Goal: Task Accomplishment & Management: Manage account settings

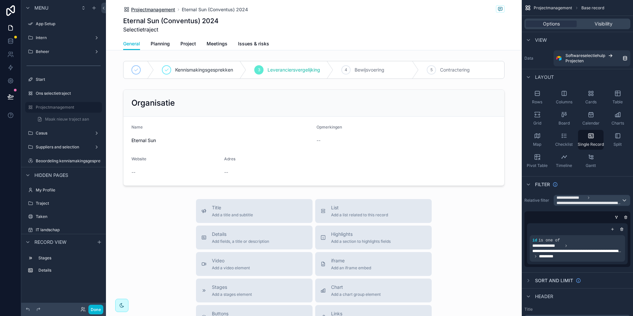
click at [152, 7] on span "Projectmanagement" at bounding box center [153, 9] width 44 height 7
click at [156, 42] on span "Planning" at bounding box center [160, 43] width 19 height 7
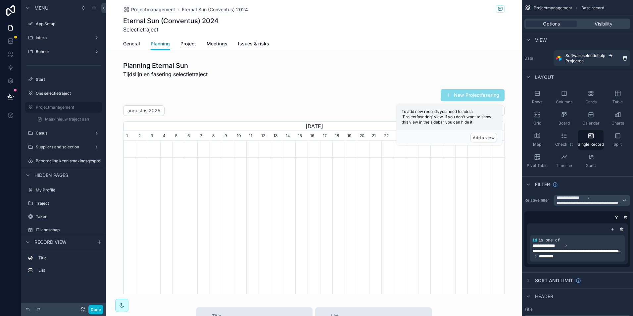
scroll to position [0, 381]
click at [187, 42] on span "Project" at bounding box center [188, 43] width 16 height 7
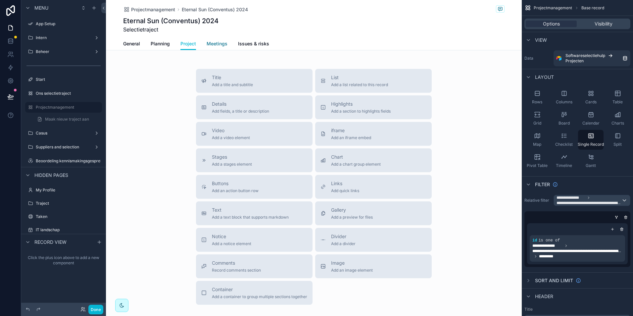
click at [218, 43] on span "Meetings" at bounding box center [217, 43] width 21 height 7
click at [246, 45] on span "Issues & risks" at bounding box center [253, 43] width 31 height 7
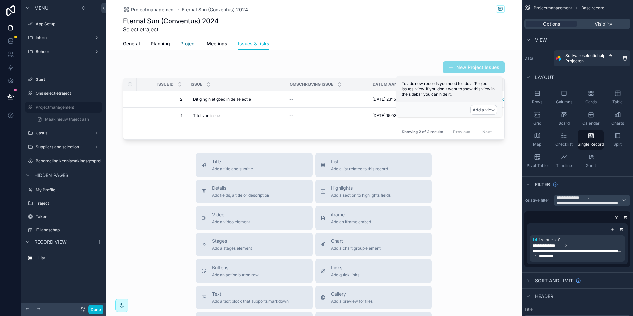
click at [193, 44] on span "Project" at bounding box center [188, 43] width 16 height 7
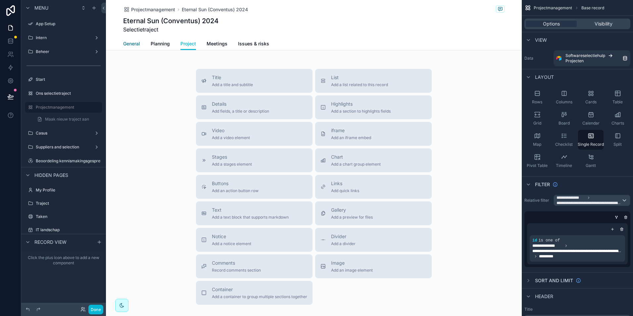
click at [123, 44] on span "General" at bounding box center [131, 43] width 17 height 7
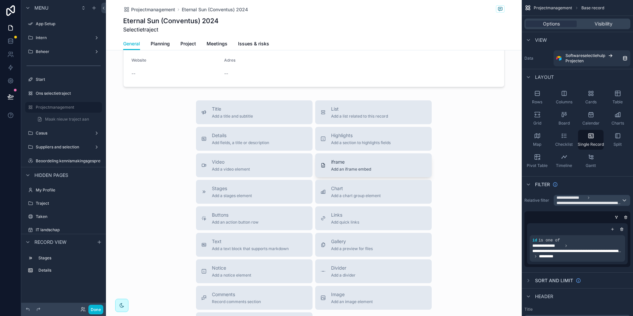
scroll to position [99, 0]
click at [334, 112] on div "List Add a list related to this record" at bounding box center [359, 111] width 57 height 13
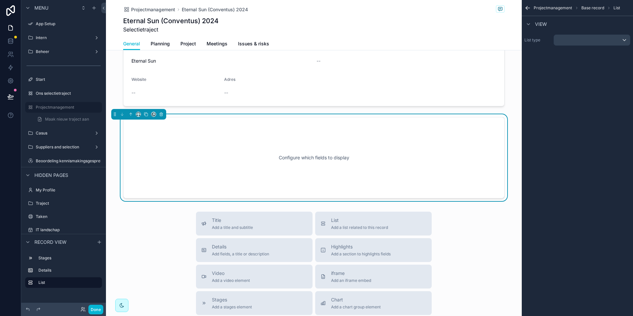
scroll to position [79, 0]
click at [581, 42] on div "scrollable content" at bounding box center [592, 40] width 76 height 11
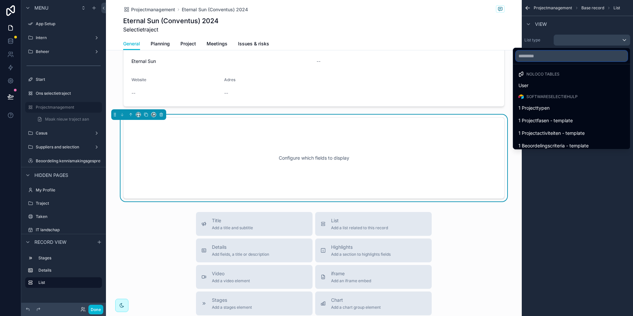
click at [542, 57] on input "text" at bounding box center [572, 56] width 112 height 11
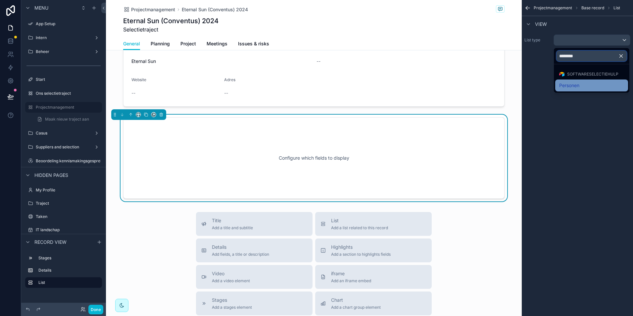
type input "********"
click at [573, 81] on div "Personen" at bounding box center [591, 85] width 73 height 12
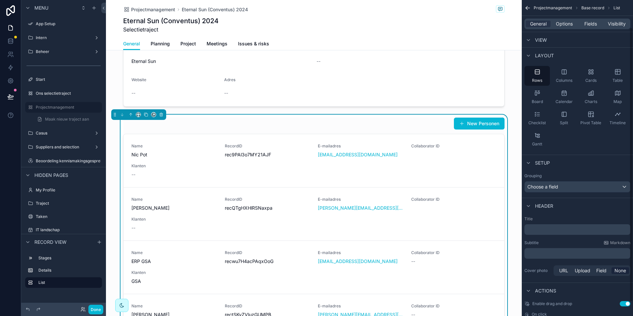
scroll to position [33, 0]
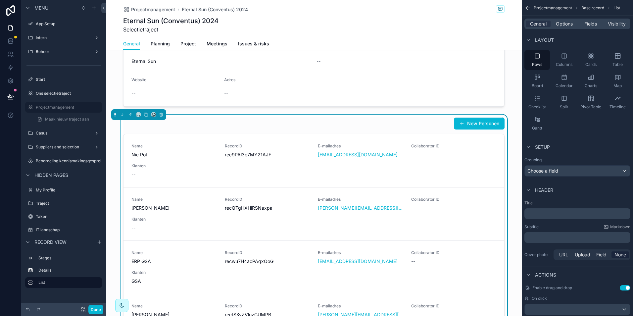
click at [536, 214] on p "﻿" at bounding box center [578, 213] width 102 height 7
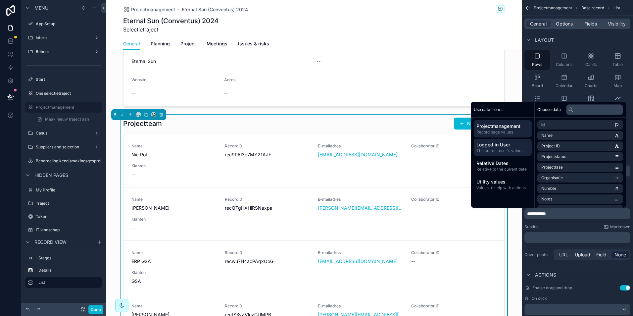
click at [496, 146] on span "Logged in User" at bounding box center [503, 144] width 53 height 7
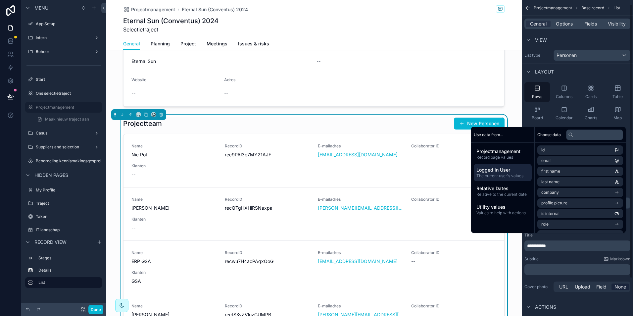
scroll to position [0, 0]
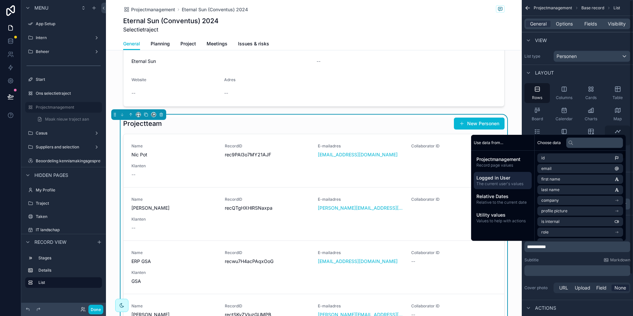
click at [629, 145] on div "Timeline" at bounding box center [617, 136] width 25 height 20
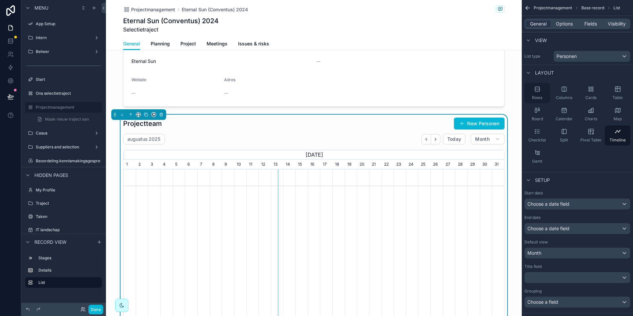
click at [538, 87] on icon "scrollable content" at bounding box center [537, 89] width 4 height 4
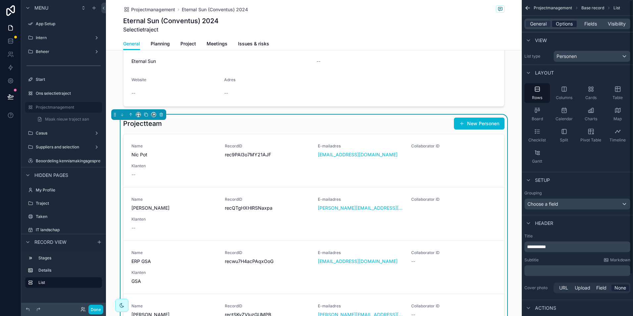
click at [567, 22] on span "Options" at bounding box center [564, 24] width 17 height 7
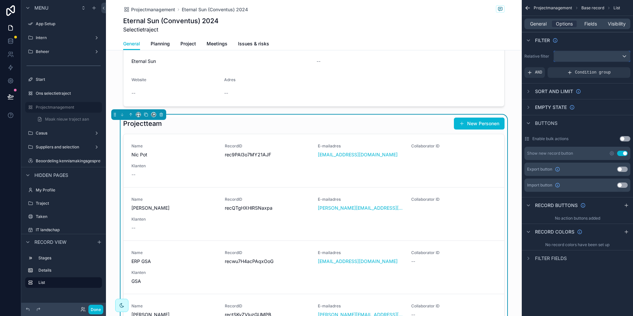
click at [578, 56] on div "scrollable content" at bounding box center [592, 56] width 76 height 11
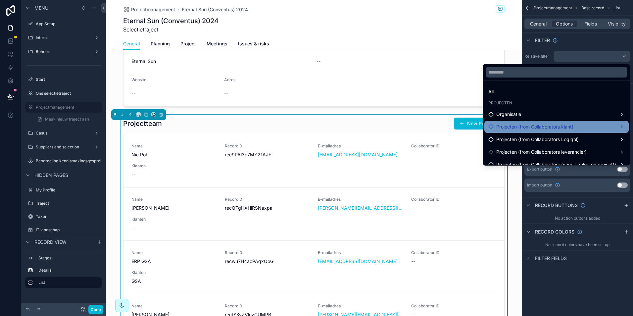
click at [532, 127] on span "Projecten (from Collaborators klant)" at bounding box center [534, 127] width 77 height 8
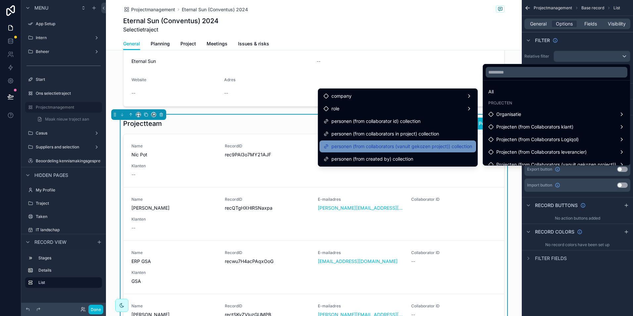
click at [379, 147] on span "personen (from collaborators (vanuit gekozen project)) collection" at bounding box center [401, 146] width 141 height 8
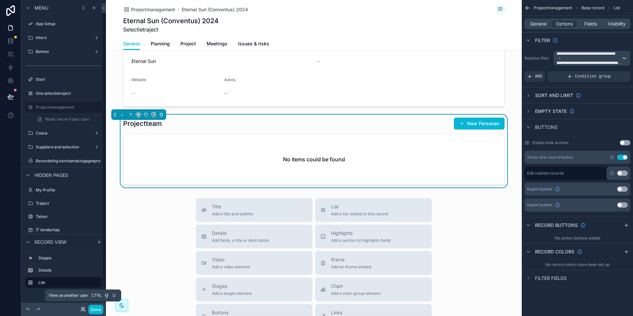
click at [82, 308] on icon at bounding box center [82, 309] width 5 height 5
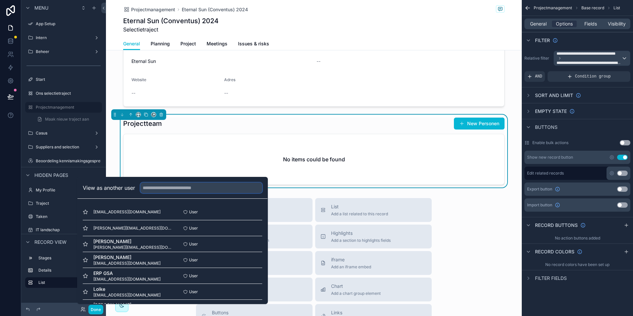
click at [164, 190] on input "text" at bounding box center [201, 187] width 122 height 11
click at [101, 290] on span "Lolke" at bounding box center [126, 289] width 67 height 7
click at [249, 290] on button "Select" at bounding box center [253, 292] width 17 height 10
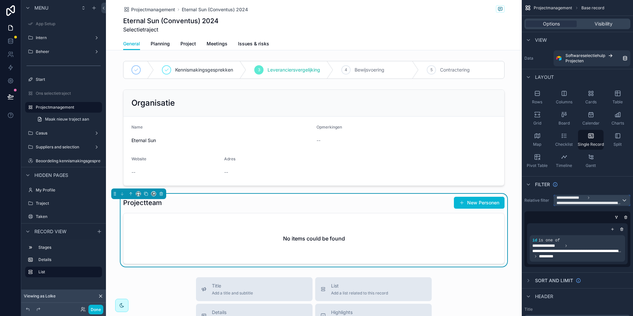
click at [623, 199] on div "**********" at bounding box center [592, 200] width 76 height 11
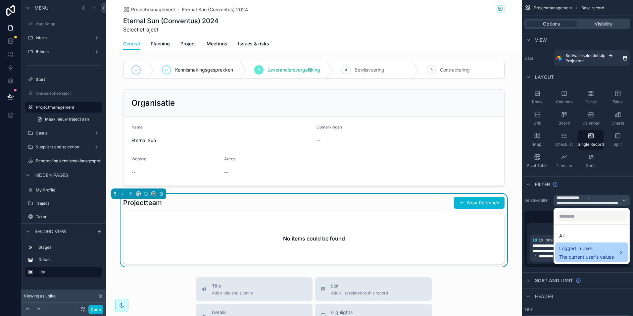
click at [574, 248] on span "Logged in User" at bounding box center [586, 248] width 55 height 8
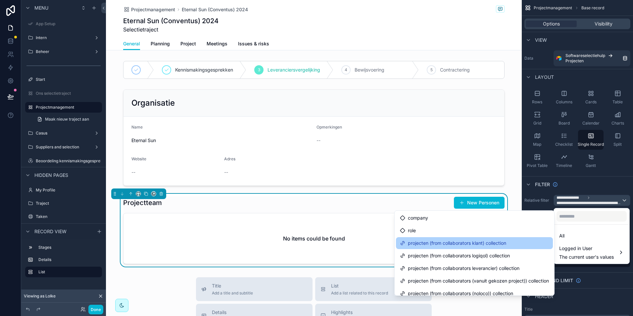
click at [448, 245] on span "projecten (from collaborators klant) collection" at bounding box center [457, 243] width 98 height 8
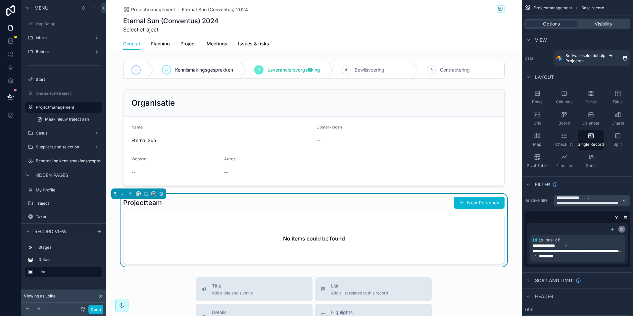
click at [622, 227] on icon "scrollable content" at bounding box center [622, 229] width 4 height 4
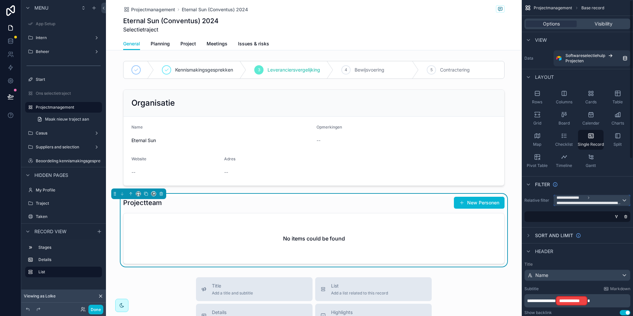
click at [579, 197] on span "**********" at bounding box center [571, 197] width 29 height 5
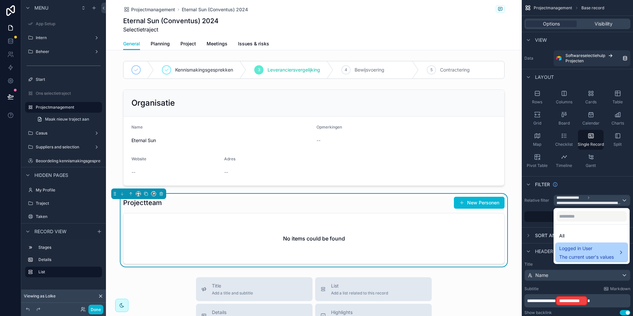
click at [574, 250] on span "Logged in User" at bounding box center [586, 248] width 55 height 8
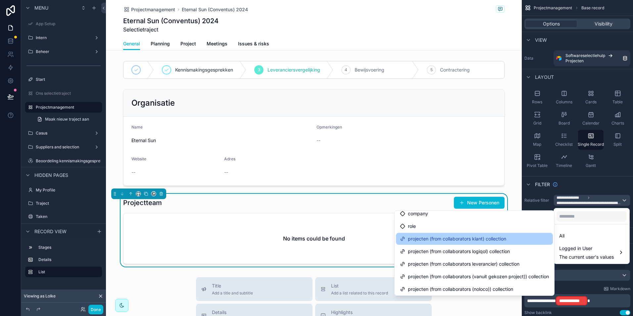
scroll to position [5, 0]
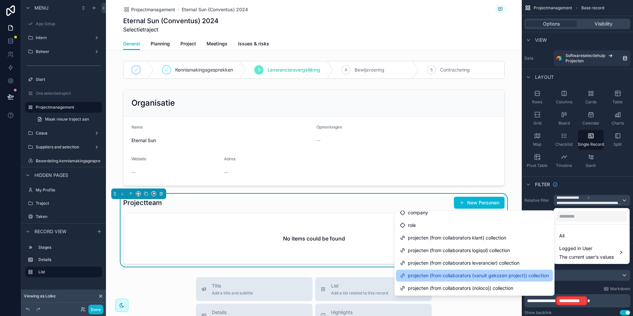
click at [482, 276] on span "projecten (from collaborators (vanuit gekozen project)) collection" at bounding box center [478, 276] width 141 height 8
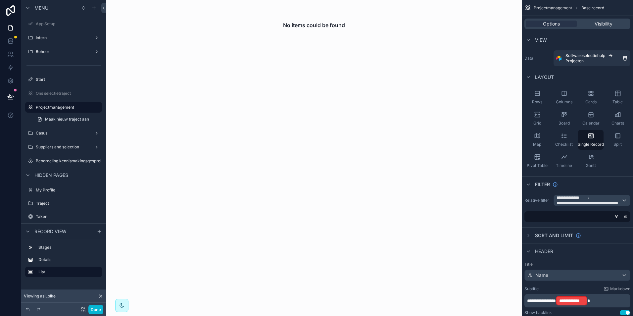
click at [99, 296] on icon at bounding box center [100, 295] width 5 height 5
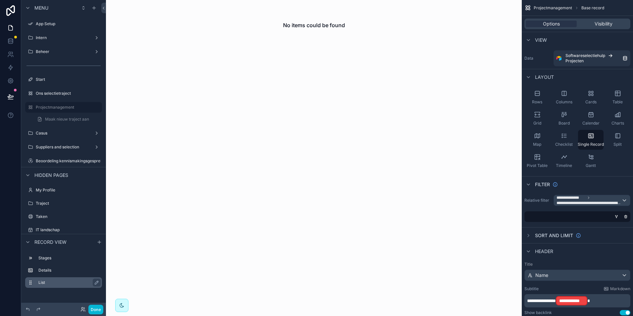
click at [46, 282] on label "List" at bounding box center [67, 282] width 58 height 5
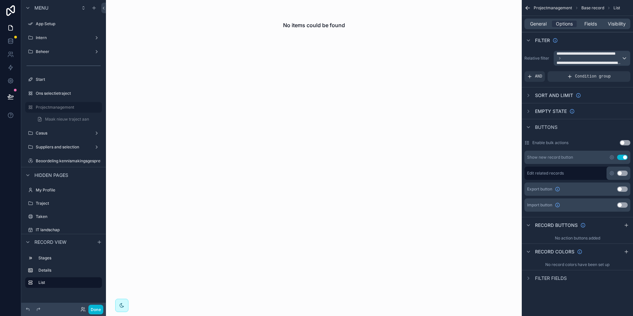
click at [46, 276] on div "scrollable content" at bounding box center [63, 275] width 77 height 1
click at [46, 270] on label "Details" at bounding box center [67, 270] width 58 height 5
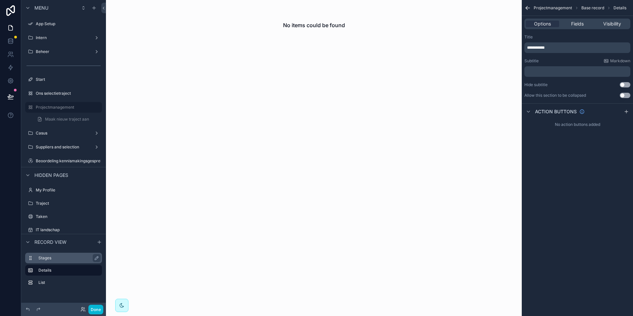
click at [47, 262] on div "Stages" at bounding box center [63, 258] width 77 height 11
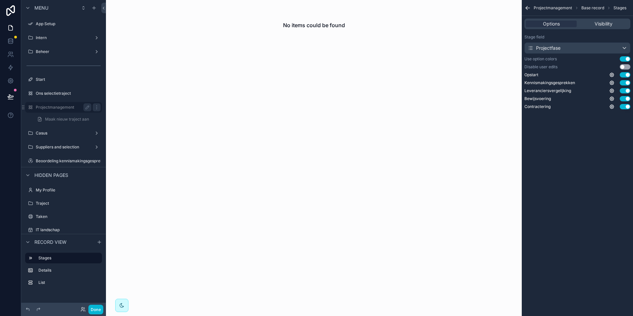
click at [58, 109] on label "Projectmanagement" at bounding box center [62, 107] width 53 height 5
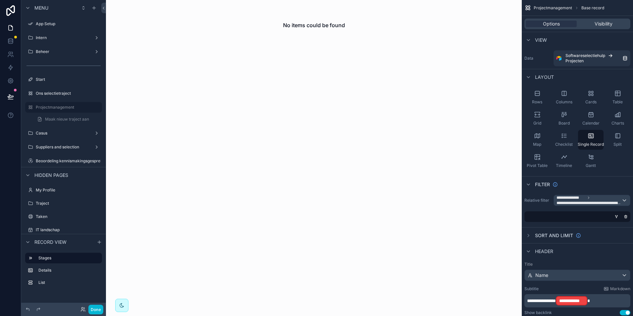
click at [582, 181] on div "Filter" at bounding box center [577, 184] width 111 height 16
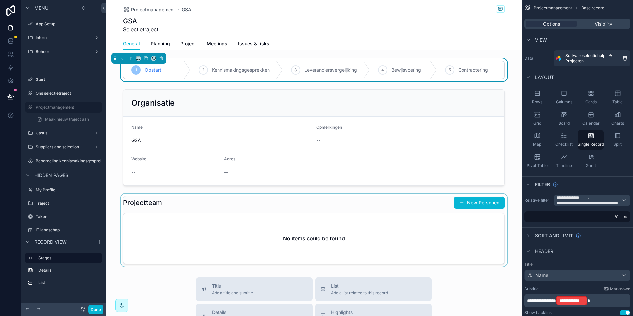
click at [229, 231] on div "scrollable content" at bounding box center [314, 230] width 416 height 73
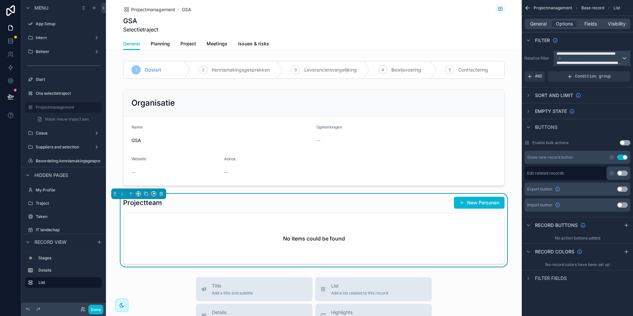
click at [592, 59] on span "**********" at bounding box center [589, 58] width 65 height 15
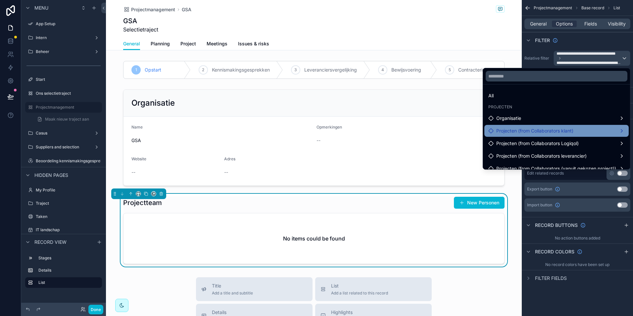
click at [543, 131] on span "Projecten (from Collaborators klant)" at bounding box center [534, 131] width 77 height 8
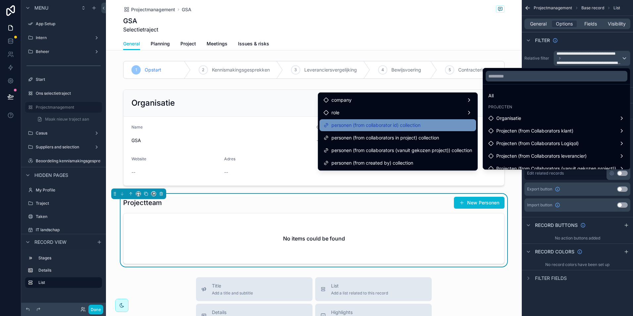
click at [398, 126] on span "personen (from collaborator id) collection" at bounding box center [375, 125] width 89 height 8
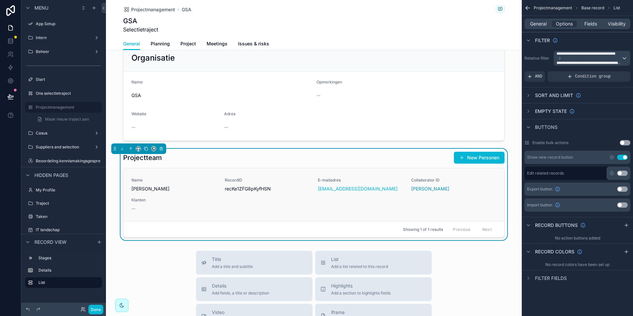
scroll to position [33, 0]
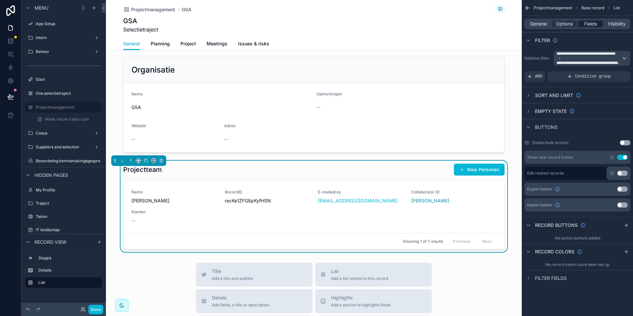
click at [594, 22] on span "Fields" at bounding box center [591, 24] width 13 height 7
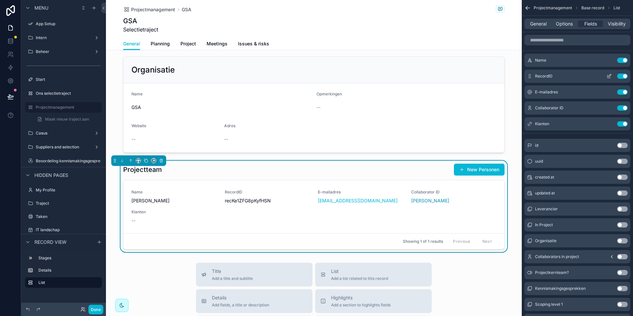
click at [623, 76] on button "Use setting" at bounding box center [622, 76] width 11 height 5
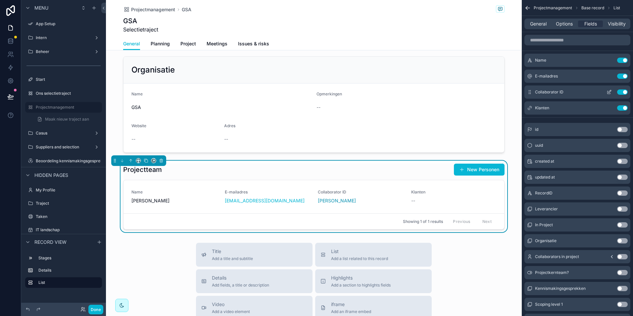
click at [621, 92] on button "Use setting" at bounding box center [622, 91] width 11 height 5
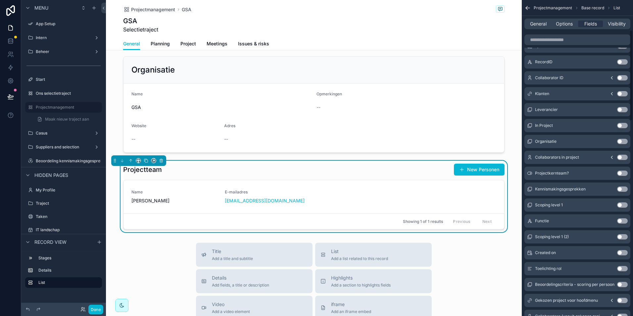
scroll to position [132, 0]
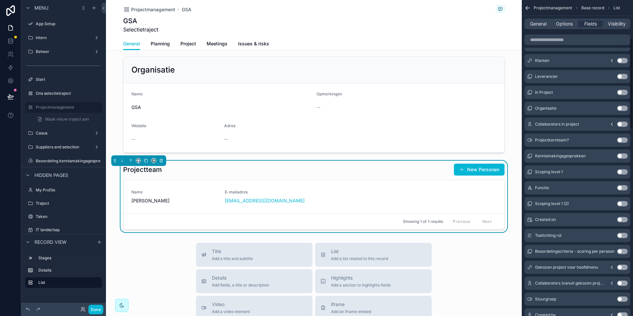
click at [624, 138] on button "Use setting" at bounding box center [622, 139] width 11 height 5
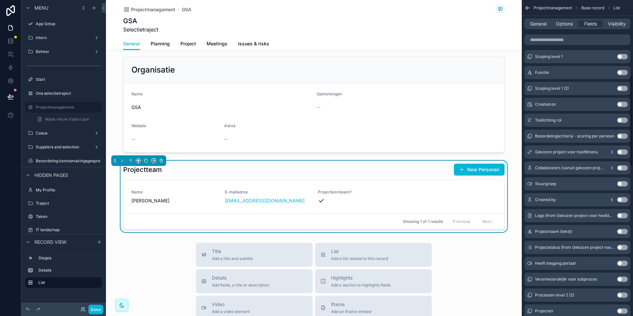
scroll to position [281, 0]
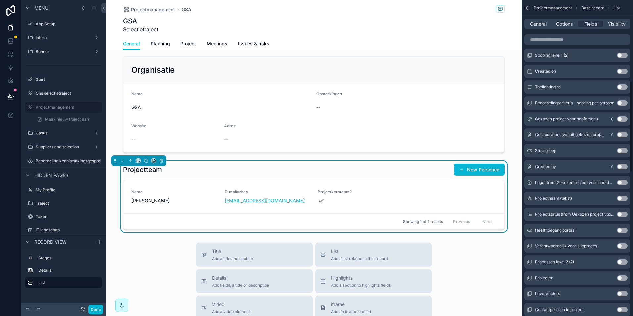
click at [622, 149] on button "Use setting" at bounding box center [622, 150] width 11 height 5
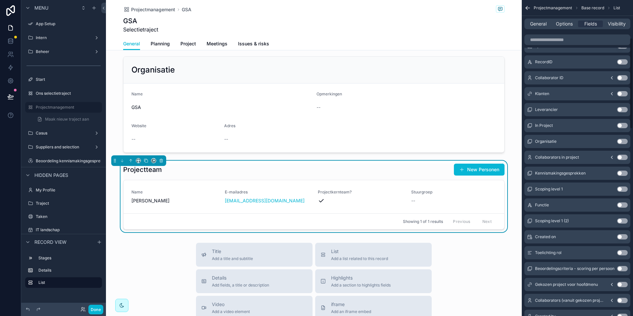
click at [626, 204] on button "Use setting" at bounding box center [622, 204] width 11 height 5
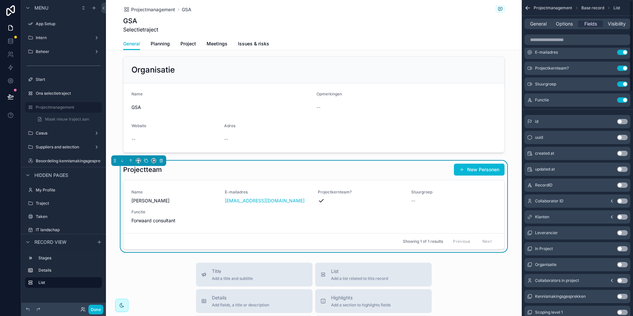
scroll to position [0, 0]
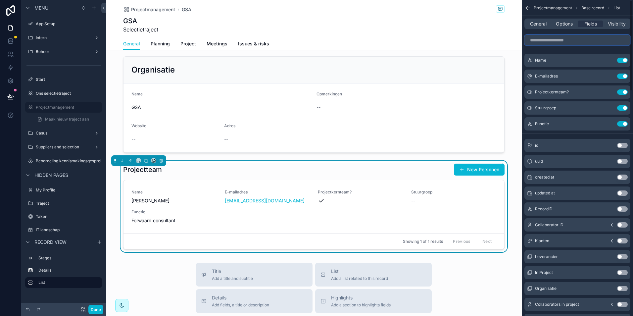
click at [559, 40] on input "scrollable content" at bounding box center [578, 40] width 106 height 11
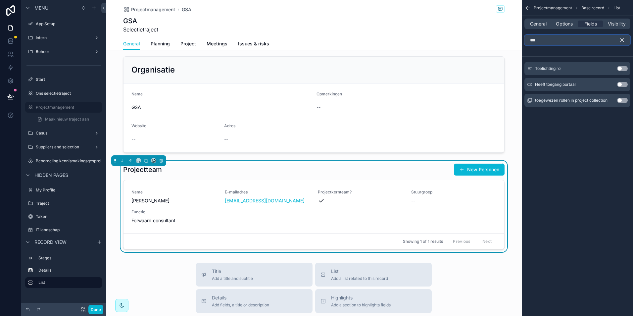
type input "***"
click at [622, 98] on button "Use setting" at bounding box center [622, 100] width 11 height 5
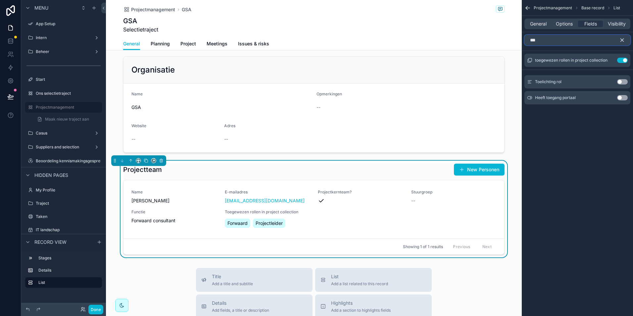
click at [585, 39] on input "***" at bounding box center [578, 40] width 106 height 11
click at [621, 96] on button "Use setting" at bounding box center [622, 97] width 11 height 5
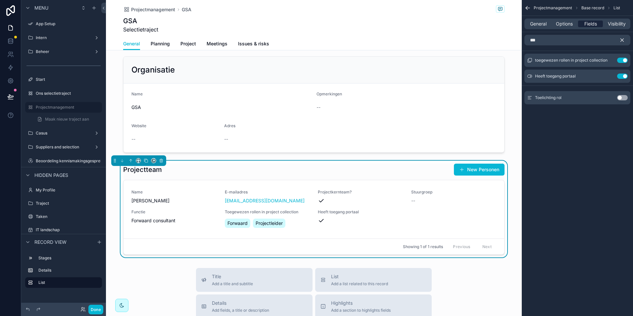
click at [585, 28] on div "General Options Fields Visibility" at bounding box center [578, 24] width 106 height 11
click at [586, 25] on span "Fields" at bounding box center [591, 24] width 13 height 7
click at [593, 22] on span "Fields" at bounding box center [591, 24] width 13 height 7
click at [622, 41] on icon "scrollable content" at bounding box center [622, 40] width 6 height 6
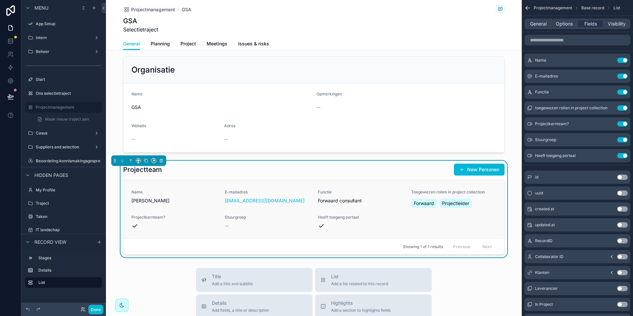
click at [225, 225] on span "--" at bounding box center [227, 226] width 4 height 7
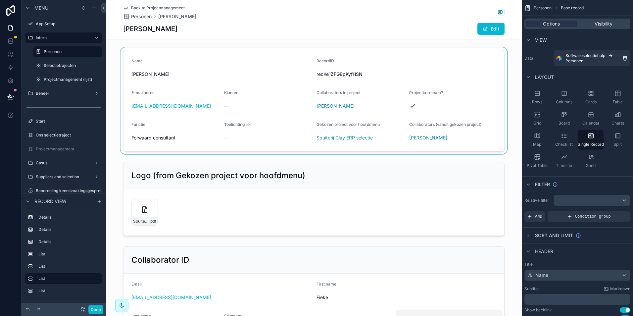
click at [322, 65] on div "scrollable content" at bounding box center [314, 100] width 416 height 107
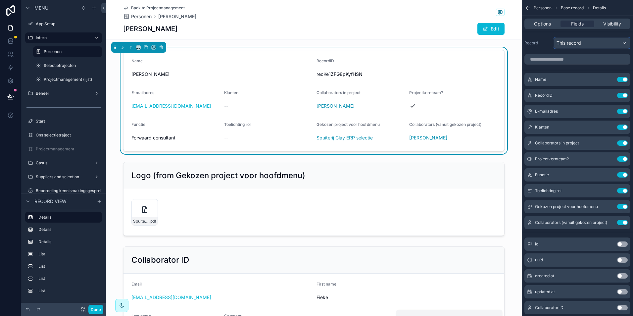
click at [590, 42] on div "This record" at bounding box center [592, 43] width 76 height 11
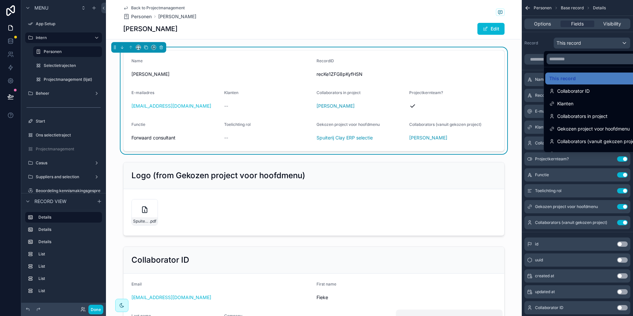
click at [590, 42] on div "scrollable content" at bounding box center [316, 158] width 633 height 316
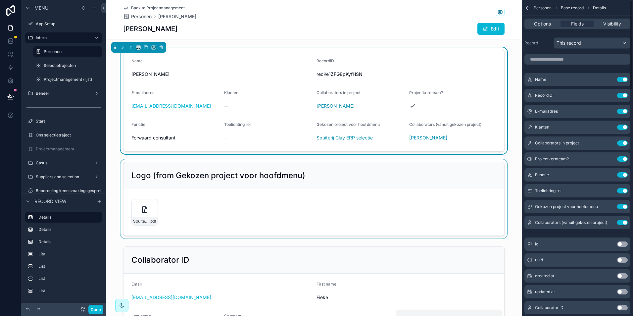
click at [299, 230] on div "scrollable content" at bounding box center [314, 198] width 416 height 79
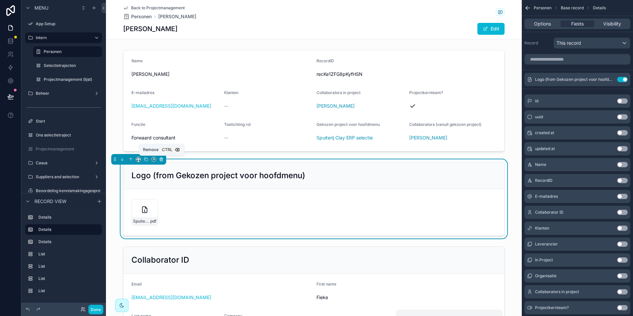
click at [163, 159] on icon "scrollable content" at bounding box center [161, 159] width 3 height 3
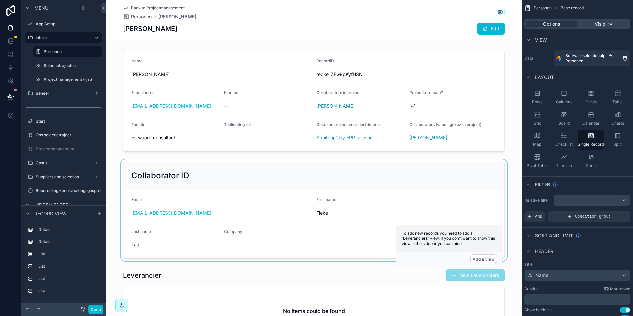
click at [183, 204] on div "scrollable content" at bounding box center [314, 210] width 416 height 102
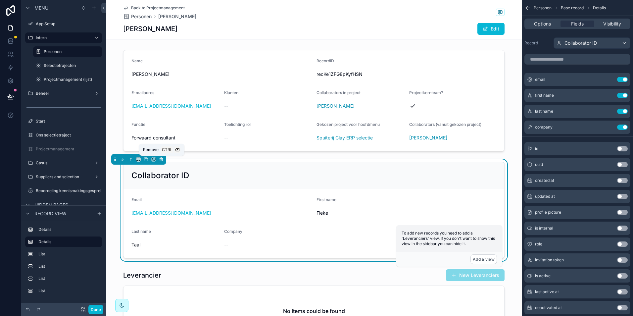
click at [161, 160] on icon "scrollable content" at bounding box center [161, 159] width 5 height 5
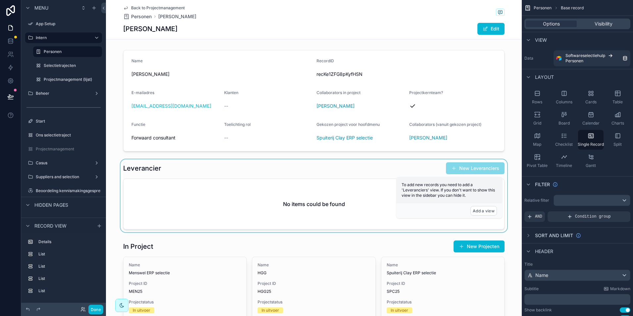
click at [166, 175] on div "scrollable content" at bounding box center [314, 195] width 416 height 73
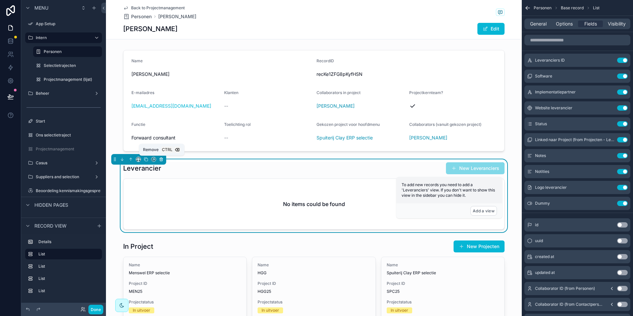
click at [161, 156] on button "scrollable content" at bounding box center [161, 159] width 7 height 7
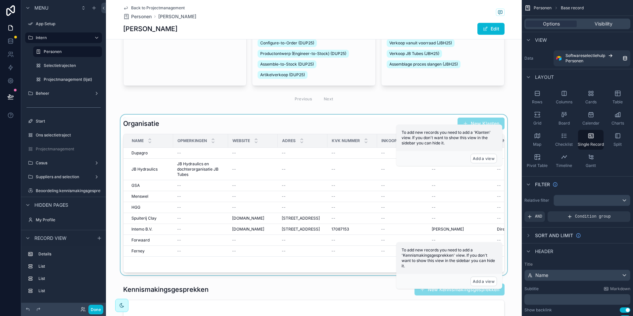
scroll to position [861, 0]
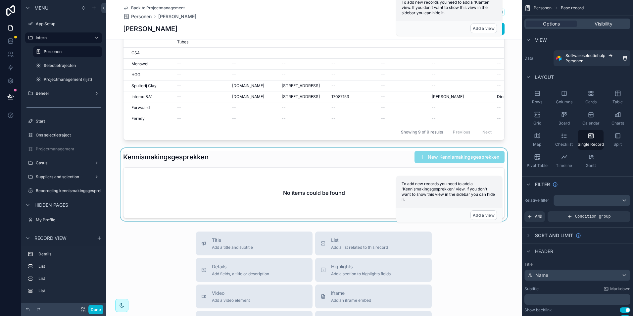
click at [222, 188] on div "scrollable content" at bounding box center [314, 184] width 416 height 73
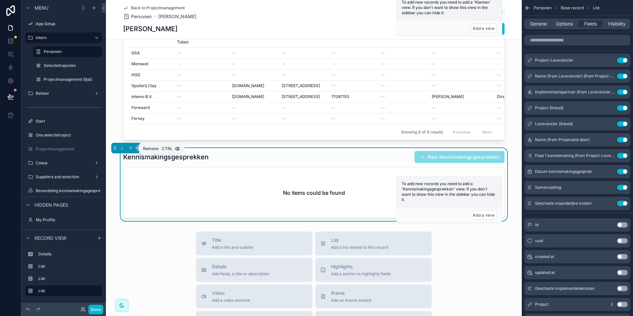
click at [162, 150] on icon "scrollable content" at bounding box center [161, 148] width 3 height 3
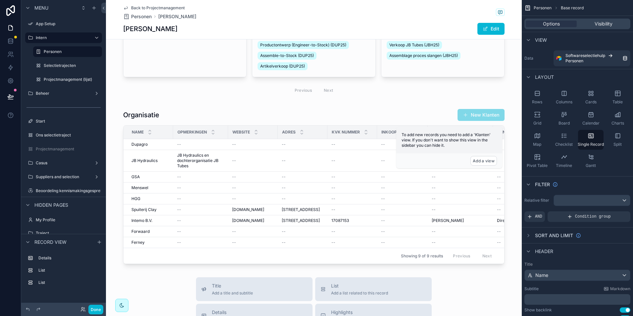
scroll to position [729, 0]
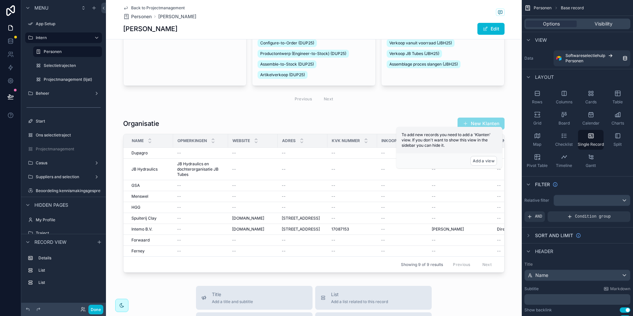
click at [176, 186] on div "scrollable content" at bounding box center [314, 195] width 416 height 161
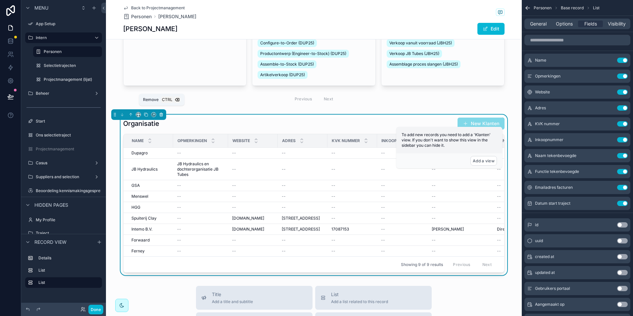
click at [161, 114] on icon "scrollable content" at bounding box center [161, 114] width 3 height 0
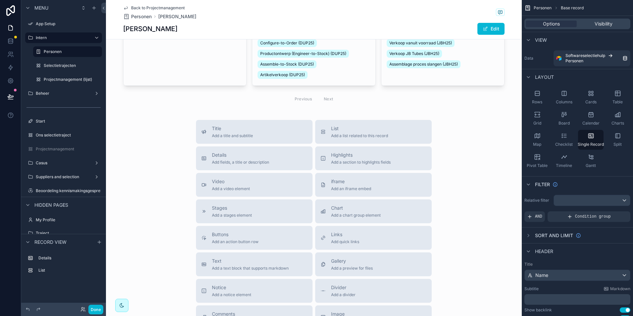
click at [50, 241] on span "Record view" at bounding box center [50, 242] width 32 height 7
click at [27, 292] on icon "scrollable content" at bounding box center [27, 292] width 5 height 5
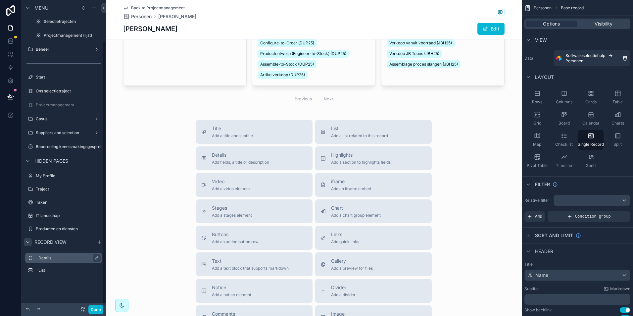
scroll to position [50, 0]
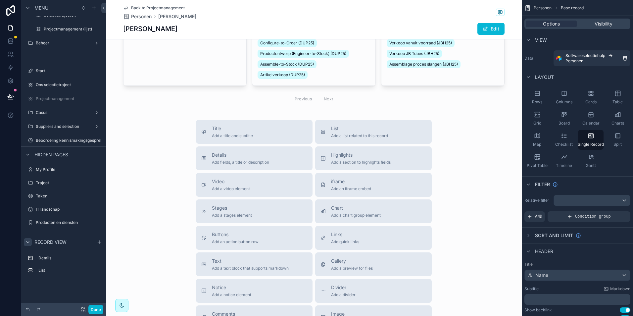
click at [543, 8] on span "Personen" at bounding box center [543, 7] width 18 height 5
click at [529, 39] on icon "scrollable content" at bounding box center [528, 39] width 5 height 5
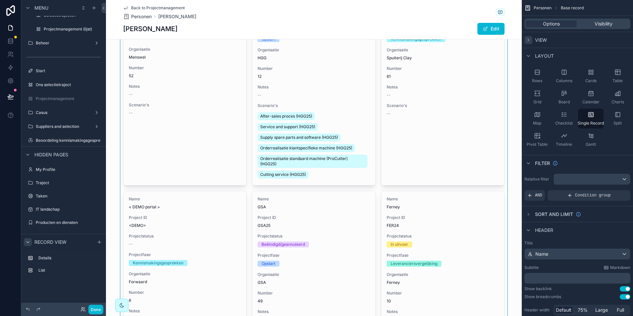
scroll to position [199, 0]
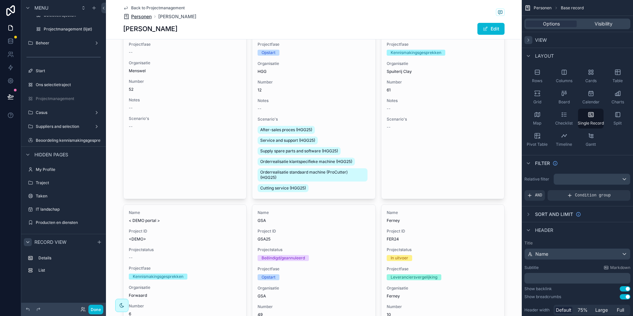
click at [133, 20] on span "Personen" at bounding box center [141, 16] width 21 height 7
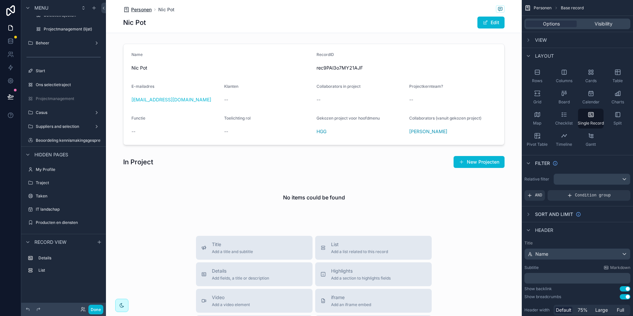
click at [141, 7] on span "Personen" at bounding box center [141, 9] width 21 height 7
click at [135, 10] on span "Personen" at bounding box center [141, 9] width 21 height 7
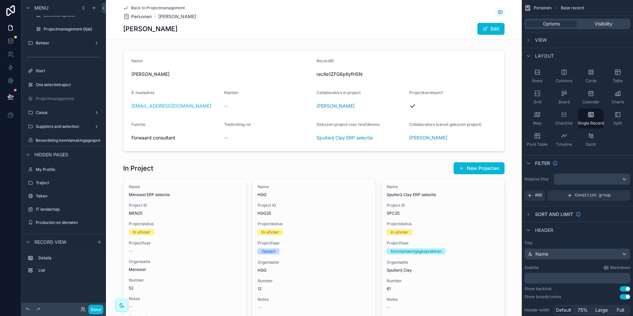
click at [142, 8] on span "Back to Projectmanagement" at bounding box center [158, 7] width 54 height 5
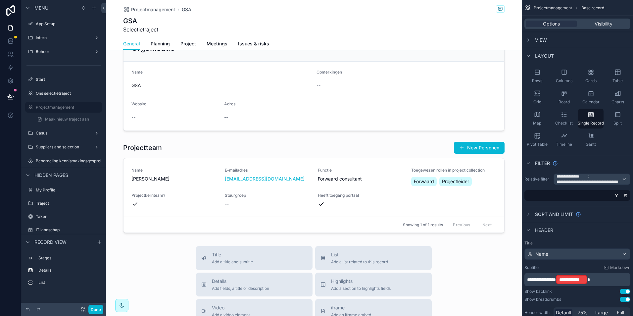
scroll to position [66, 0]
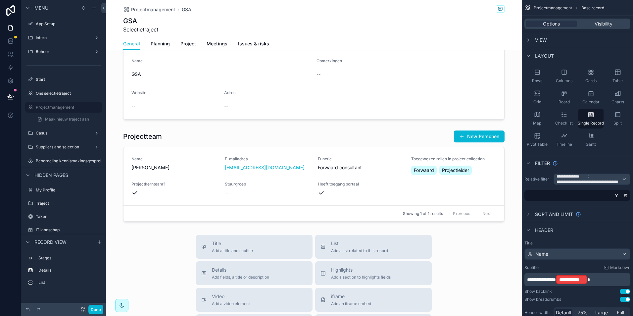
click at [469, 182] on div "scrollable content" at bounding box center [314, 229] width 416 height 590
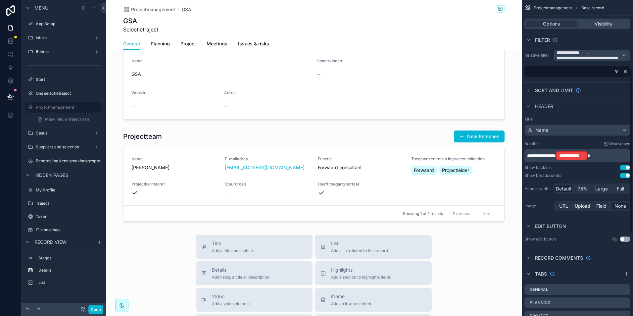
scroll to position [132, 0]
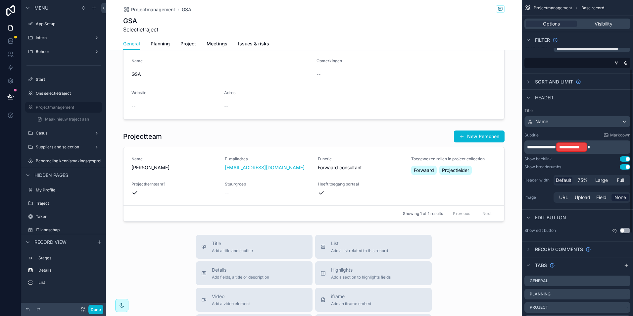
click at [626, 229] on button "Use setting" at bounding box center [625, 230] width 11 height 5
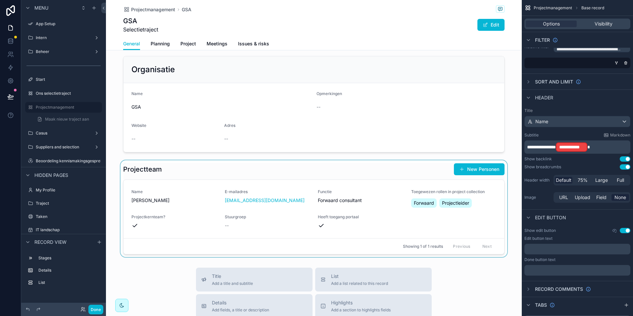
scroll to position [66, 0]
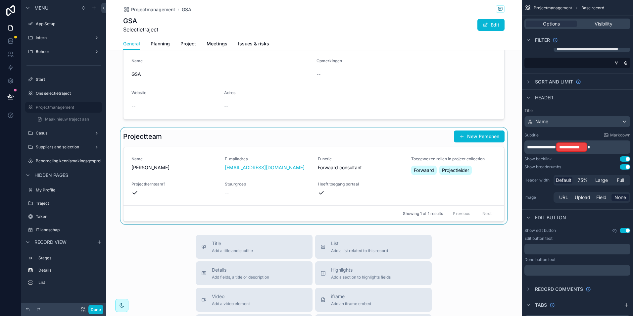
click at [200, 144] on div "scrollable content" at bounding box center [314, 175] width 416 height 97
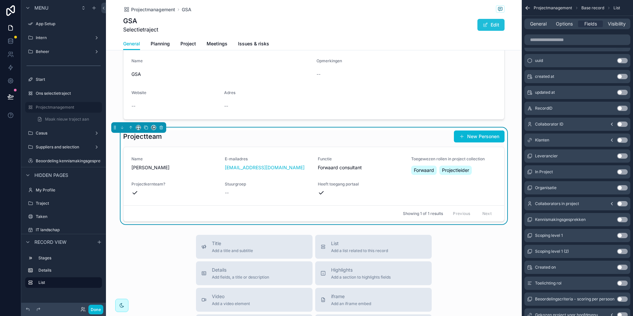
click at [491, 26] on button "Edit" at bounding box center [491, 25] width 27 height 12
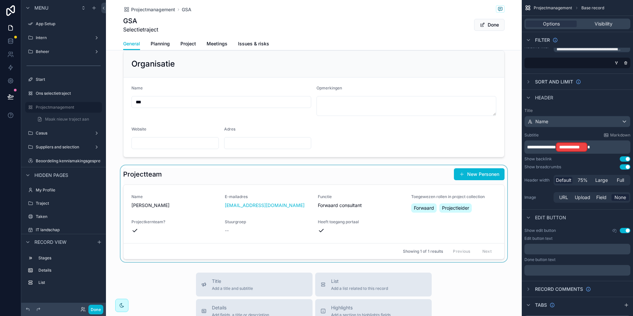
scroll to position [0, 0]
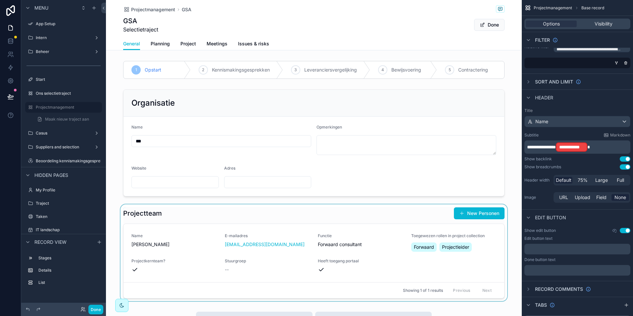
click at [203, 251] on div "scrollable content" at bounding box center [314, 252] width 416 height 97
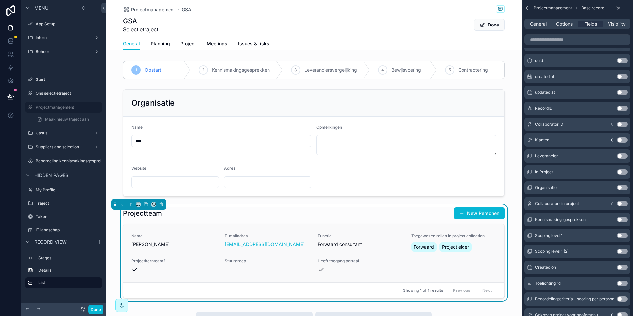
click at [318, 269] on icon "scrollable content" at bounding box center [321, 269] width 7 height 7
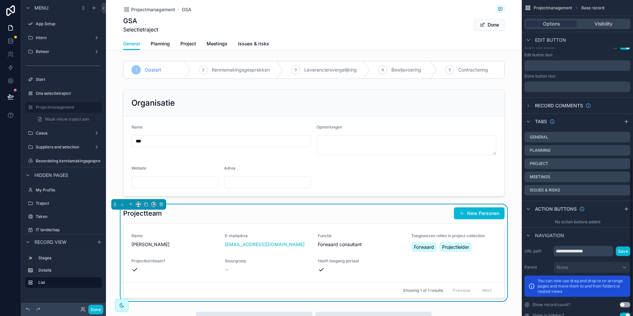
scroll to position [331, 0]
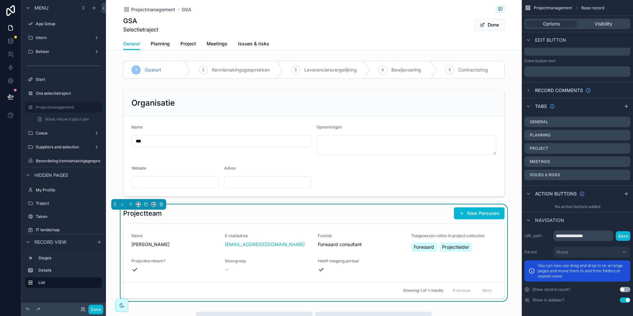
click at [624, 301] on button "Use setting" at bounding box center [625, 299] width 11 height 5
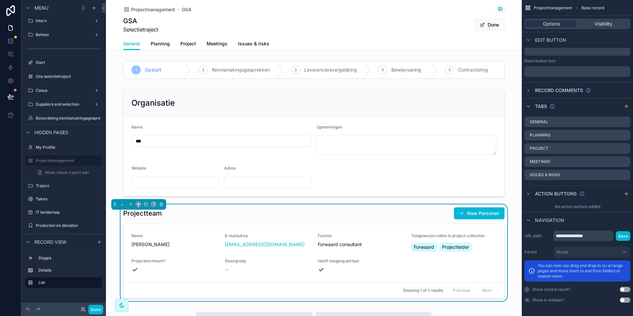
click at [624, 301] on button "Use setting" at bounding box center [625, 299] width 11 height 5
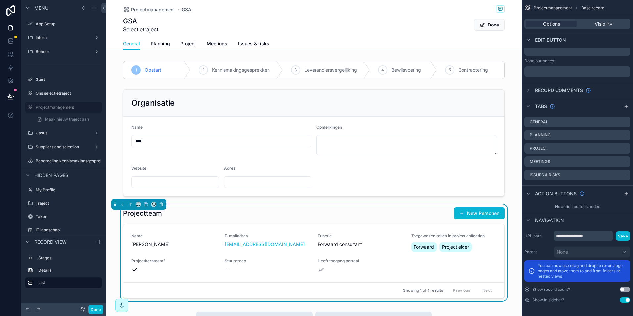
click at [624, 301] on button "Use setting" at bounding box center [625, 299] width 11 height 5
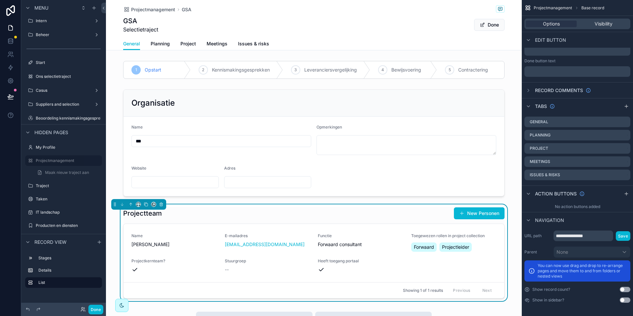
click at [624, 301] on button "Use setting" at bounding box center [625, 299] width 11 height 5
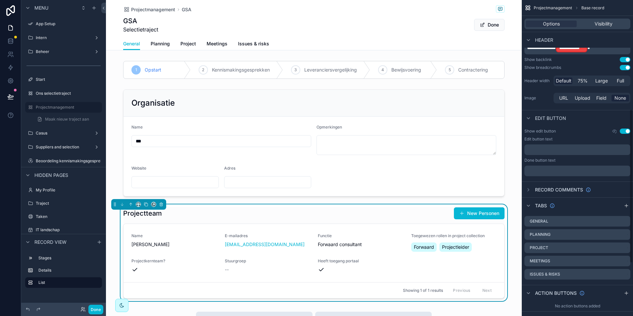
scroll to position [199, 0]
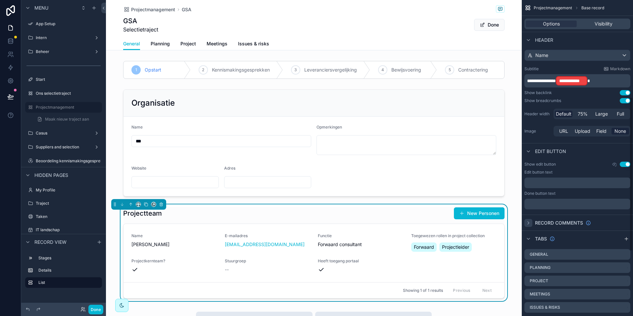
click at [528, 222] on icon "scrollable content" at bounding box center [528, 222] width 5 height 5
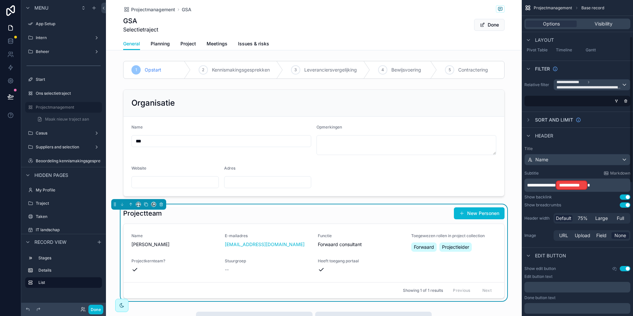
scroll to position [79, 0]
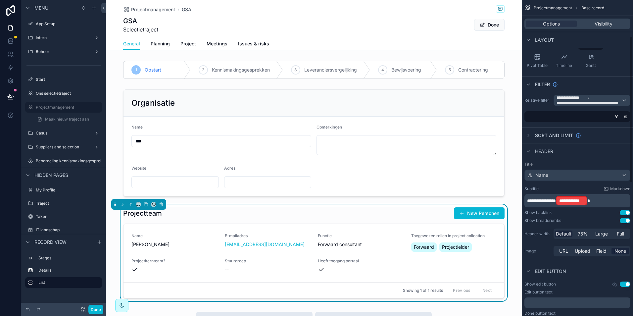
click at [584, 199] on span "**********" at bounding box center [571, 200] width 25 height 7
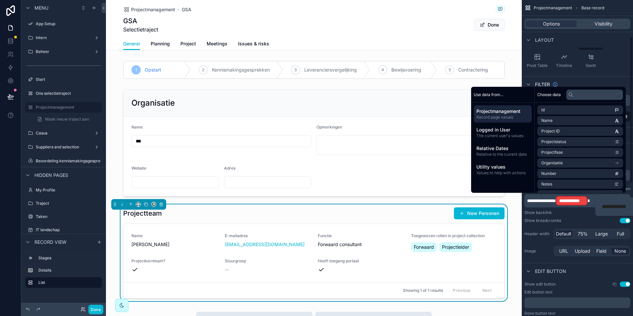
click at [603, 199] on div "**********" at bounding box center [616, 206] width 42 height 19
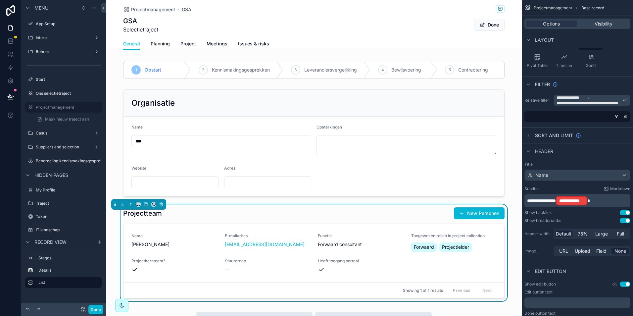
click at [582, 204] on span "**********" at bounding box center [571, 200] width 25 height 7
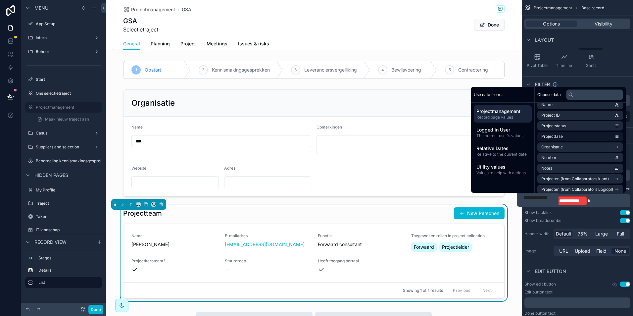
scroll to position [0, 0]
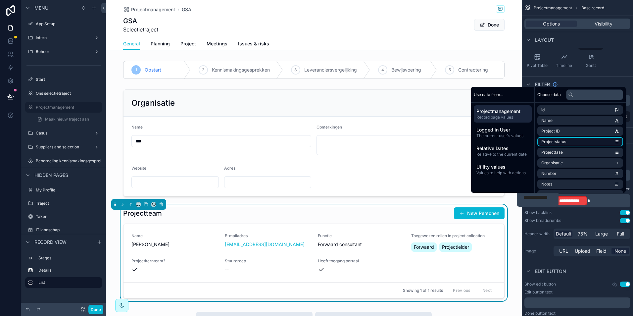
click at [563, 143] on li "Projectstatus" at bounding box center [580, 141] width 86 height 9
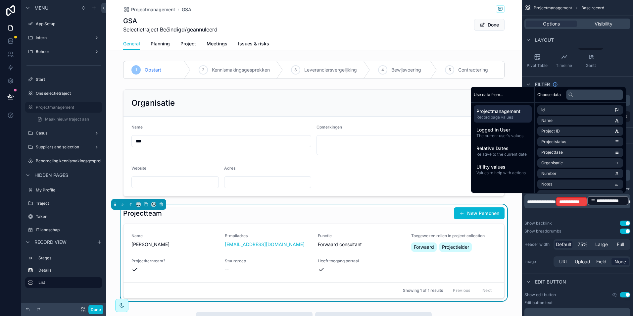
click at [587, 200] on div "**********" at bounding box center [571, 201] width 31 height 9
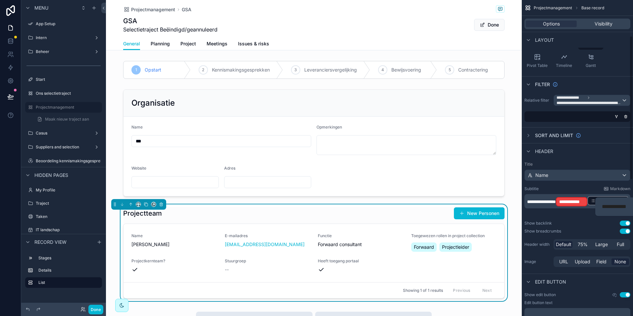
click at [595, 200] on div "**********" at bounding box center [616, 206] width 42 height 19
click at [594, 203] on p "**********" at bounding box center [578, 201] width 102 height 12
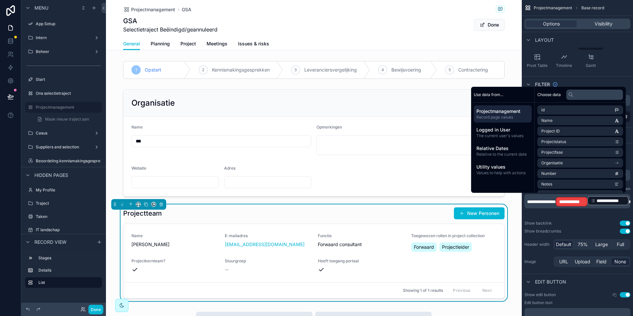
click at [556, 200] on span "**********" at bounding box center [541, 201] width 29 height 5
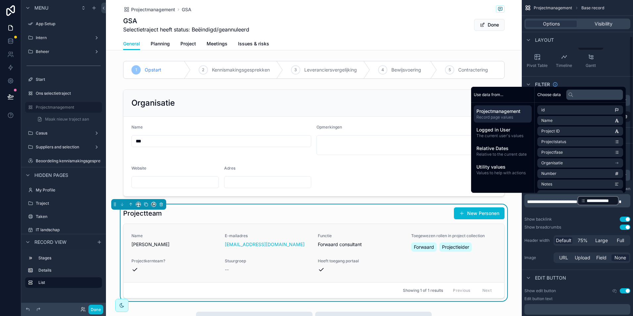
click at [281, 235] on span "E-mailadres" at bounding box center [267, 235] width 85 height 5
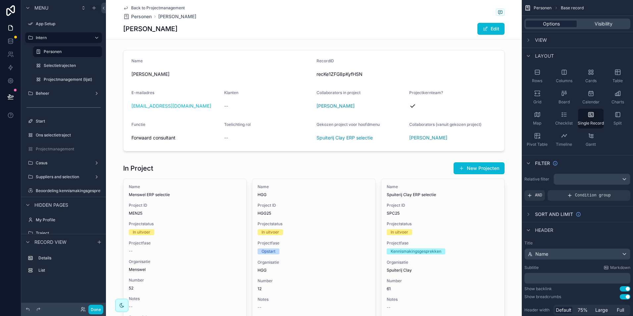
click at [550, 24] on span "Options" at bounding box center [551, 24] width 17 height 7
click at [527, 38] on icon "scrollable content" at bounding box center [528, 39] width 5 height 5
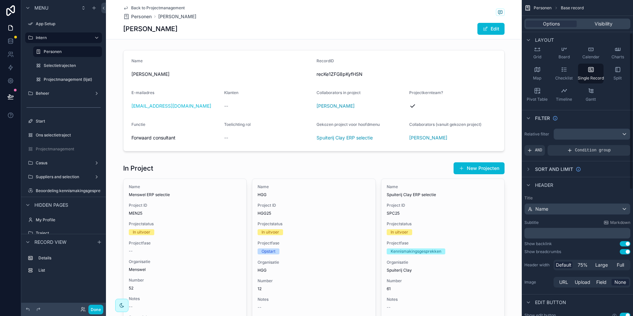
scroll to position [99, 0]
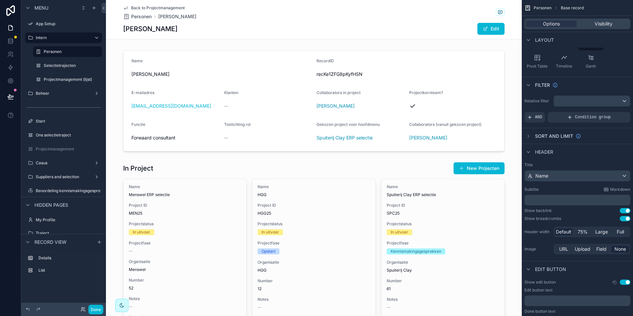
click at [627, 218] on button "Use setting" at bounding box center [625, 218] width 11 height 5
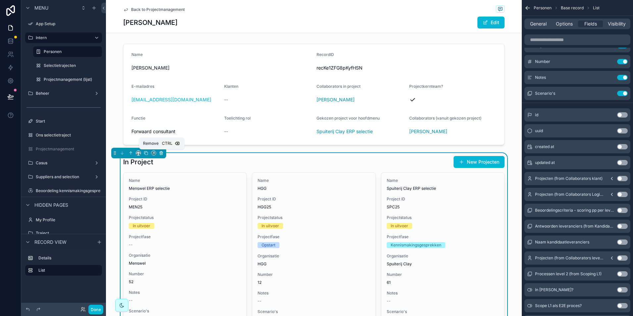
click at [163, 152] on icon "scrollable content" at bounding box center [161, 153] width 3 height 3
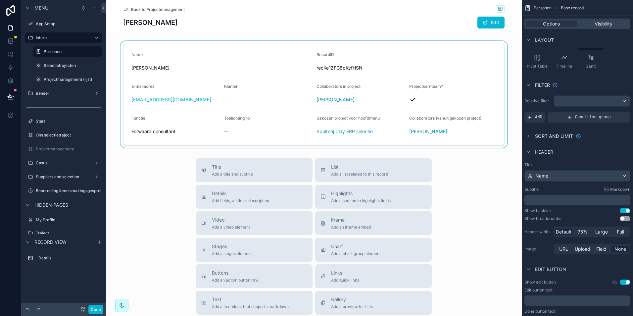
click at [286, 74] on div "scrollable content" at bounding box center [314, 94] width 416 height 107
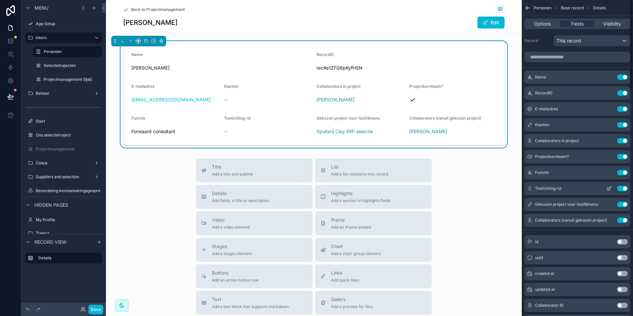
scroll to position [0, 0]
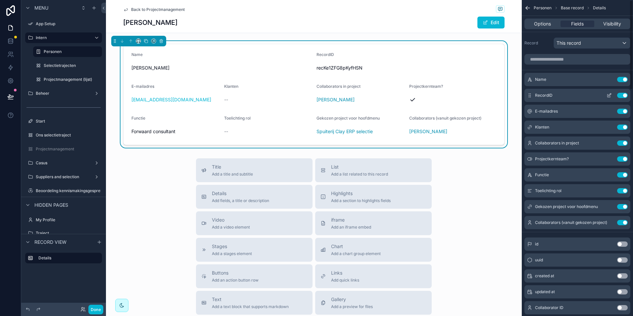
click at [624, 95] on button "Use setting" at bounding box center [622, 95] width 11 height 5
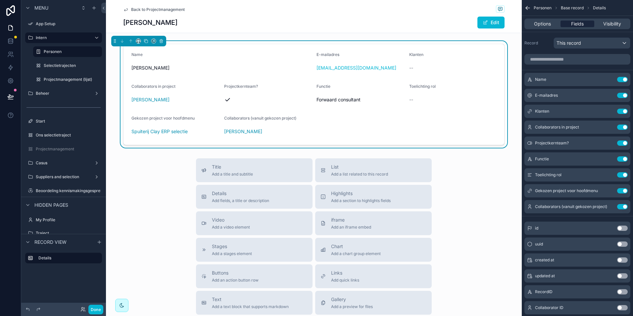
click at [582, 25] on span "Fields" at bounding box center [577, 24] width 13 height 7
click at [545, 25] on span "Options" at bounding box center [542, 24] width 17 height 7
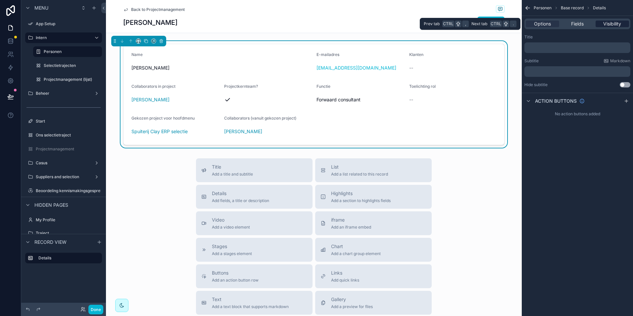
click at [610, 24] on span "Visibility" at bounding box center [612, 24] width 18 height 7
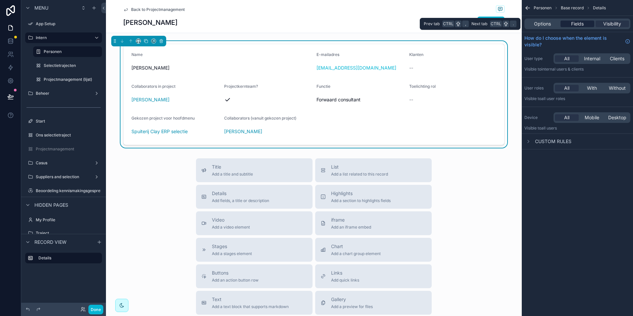
click at [575, 25] on span "Fields" at bounding box center [577, 24] width 13 height 7
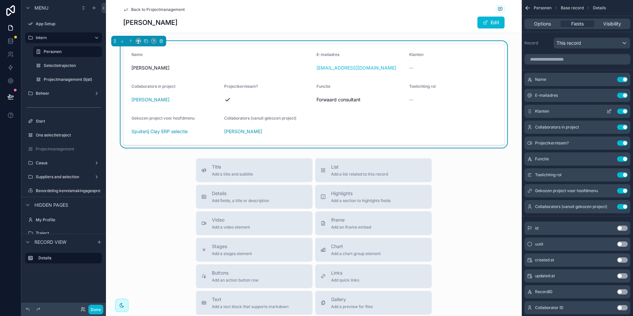
click at [623, 110] on button "Use setting" at bounding box center [622, 111] width 11 height 5
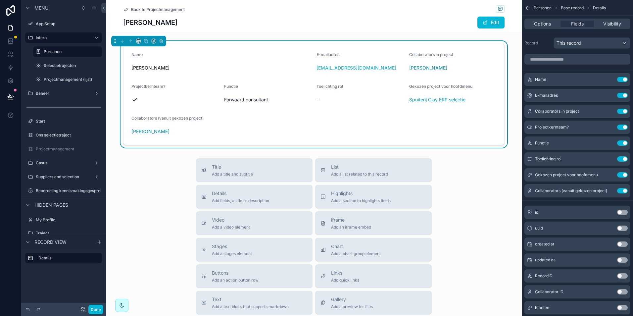
click at [623, 110] on button "Use setting" at bounding box center [622, 111] width 11 height 5
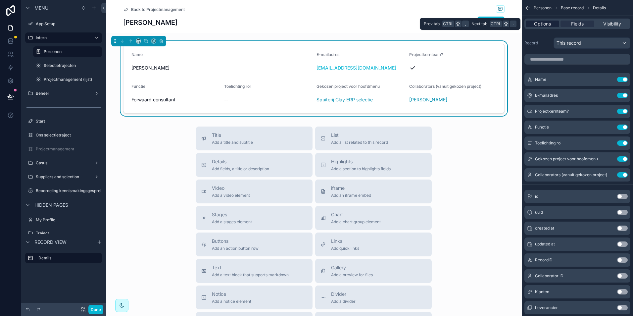
click at [549, 24] on span "Options" at bounding box center [542, 24] width 17 height 7
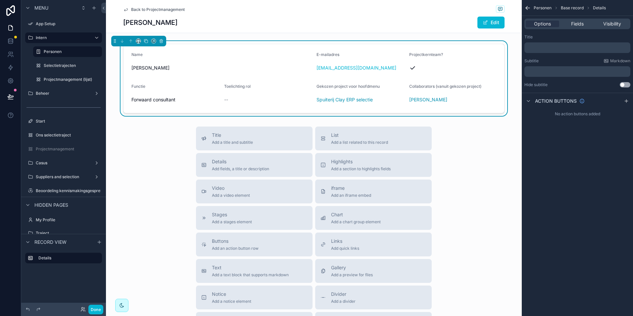
click at [533, 49] on p "﻿" at bounding box center [578, 47] width 102 height 5
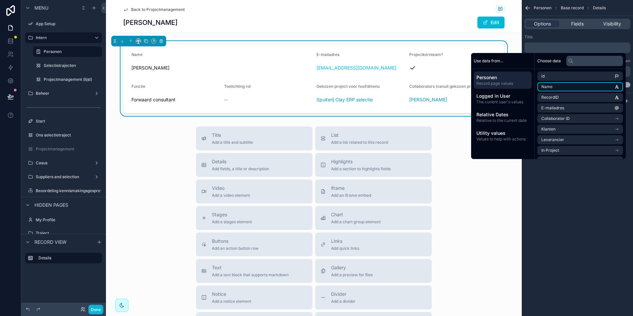
click at [549, 84] on li "Name" at bounding box center [580, 86] width 86 height 9
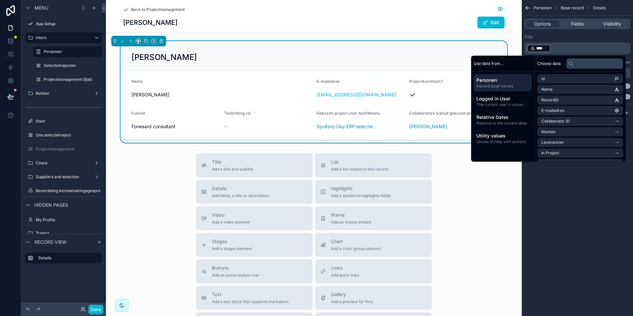
click at [572, 209] on div "Personen Base record Details Options Fields Visibility Title ﻿ **** ﻿ ﻿ Subtitl…" at bounding box center [577, 158] width 111 height 316
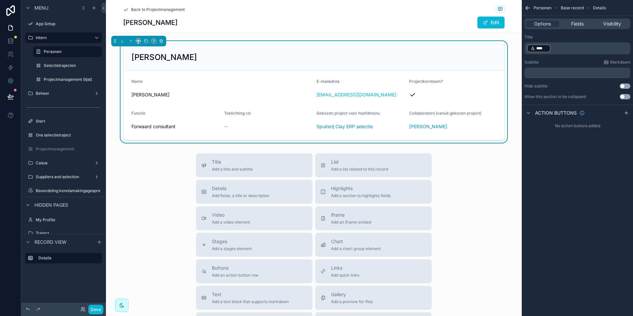
click at [554, 47] on p "﻿ **** ﻿ ﻿" at bounding box center [578, 48] width 102 height 9
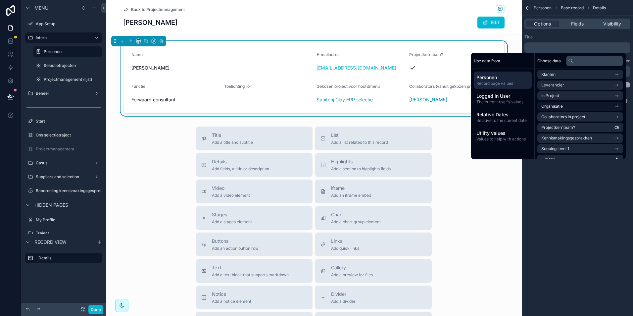
scroll to position [66, 0]
click at [570, 58] on span at bounding box center [570, 61] width 5 height 11
click at [582, 60] on input "text" at bounding box center [594, 61] width 57 height 11
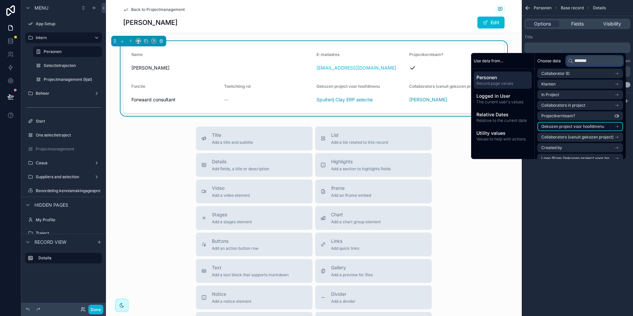
type input "*******"
click at [570, 127] on span "Gekozen project voor hoofdmenu" at bounding box center [572, 126] width 63 height 5
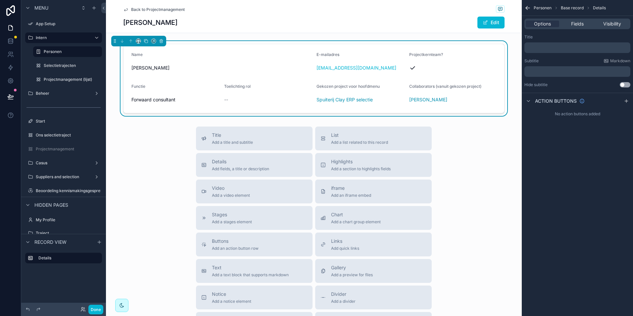
click at [565, 238] on div "Personen Base record Details Options Fields Visibility Title ﻿ Subtitle Markdow…" at bounding box center [577, 158] width 111 height 316
click at [542, 44] on div "﻿" at bounding box center [578, 47] width 106 height 11
click at [543, 49] on p "﻿" at bounding box center [578, 47] width 102 height 5
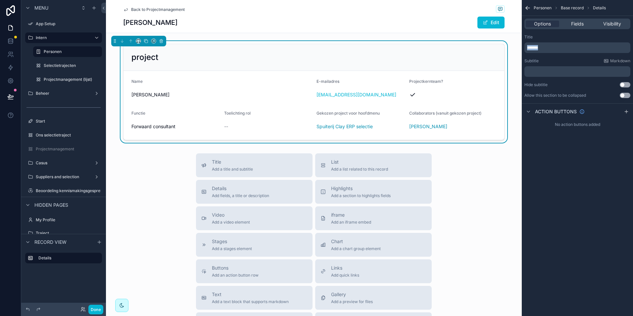
drag, startPoint x: 547, startPoint y: 48, endPoint x: 518, endPoint y: 49, distance: 29.2
click at [518, 50] on div "App Setup Intern Personen Selectietrajecten Projectmanagement (lijst) Beheer St…" at bounding box center [369, 158] width 527 height 316
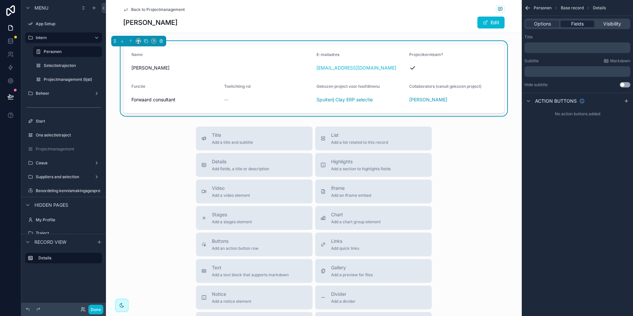
click at [579, 25] on span "Fields" at bounding box center [577, 24] width 13 height 7
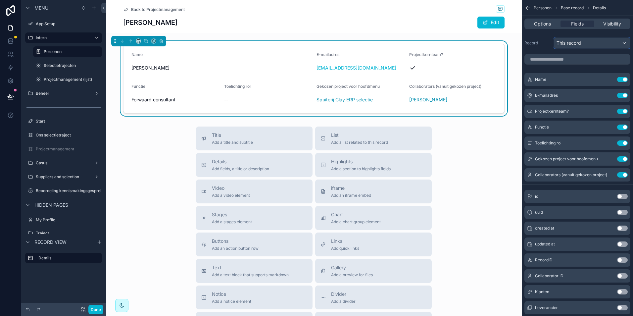
click at [578, 42] on span "This record" at bounding box center [569, 43] width 25 height 7
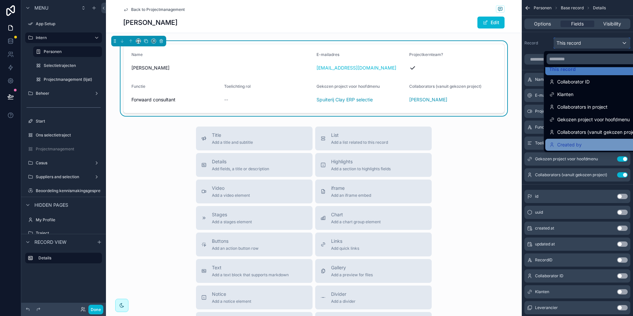
scroll to position [0, 0]
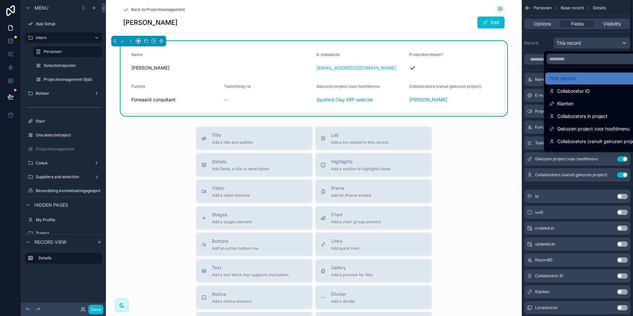
click at [540, 41] on div "scrollable content" at bounding box center [316, 158] width 633 height 316
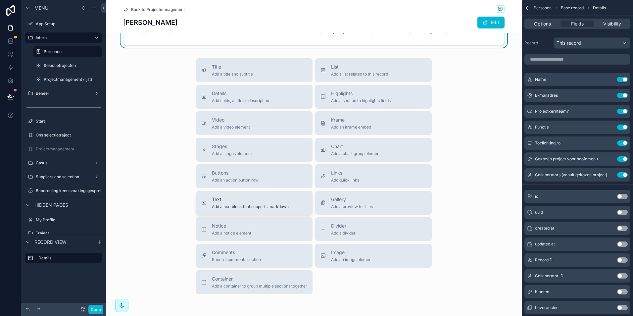
scroll to position [99, 0]
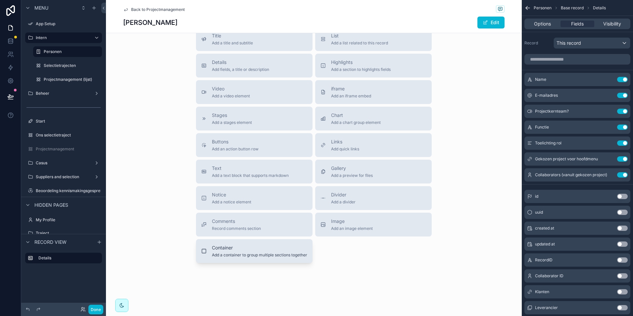
click at [255, 255] on span "Add a container to group multiple sections together" at bounding box center [259, 254] width 95 height 5
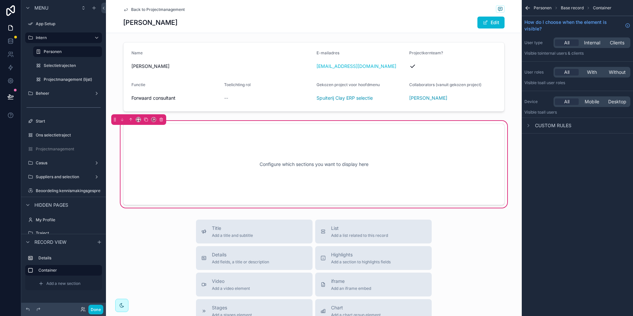
scroll to position [0, 0]
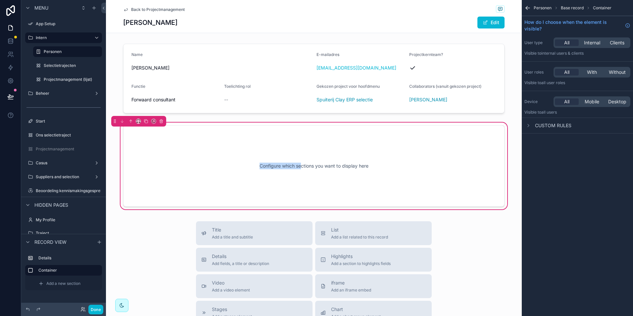
drag, startPoint x: 291, startPoint y: 65, endPoint x: 299, endPoint y: 156, distance: 92.0
click at [299, 156] on div "Name [PERSON_NAME] E-mailadres [EMAIL_ADDRESS][DOMAIN_NAME] Projectkernteam? Fu…" at bounding box center [314, 126] width 416 height 170
click at [200, 182] on div "Configure which sections you want to display here" at bounding box center [314, 166] width 360 height 60
click at [271, 171] on div "Configure which sections you want to display here" at bounding box center [314, 166] width 360 height 60
click at [391, 150] on div "Configure which sections you want to display here" at bounding box center [314, 166] width 360 height 60
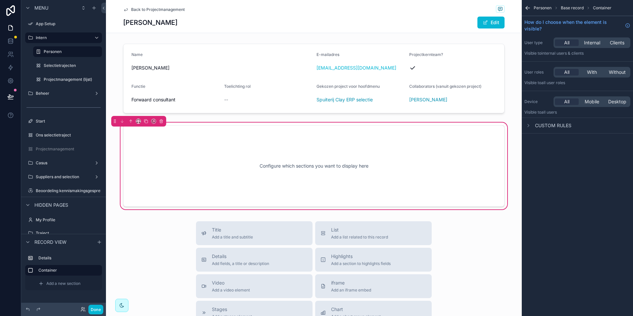
click at [170, 145] on div "Configure which sections you want to display here" at bounding box center [314, 166] width 360 height 60
click at [195, 106] on div "scrollable content" at bounding box center [314, 78] width 416 height 75
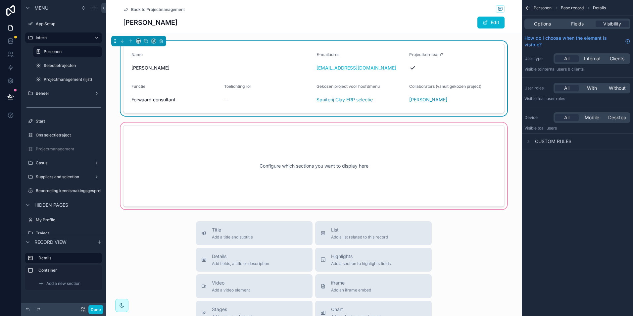
click at [203, 155] on div "scrollable content" at bounding box center [314, 165] width 416 height 89
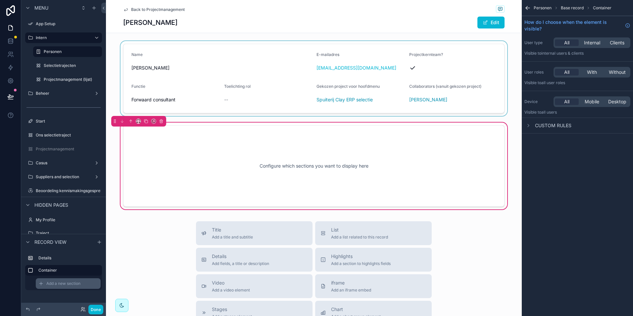
click at [62, 282] on span "Add a new section" at bounding box center [63, 283] width 34 height 5
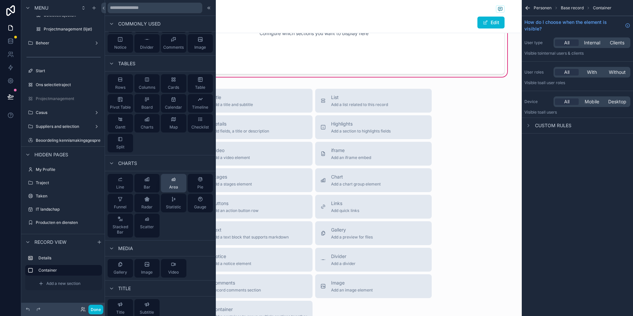
scroll to position [49, 0]
